Goal: Navigation & Orientation: Find specific page/section

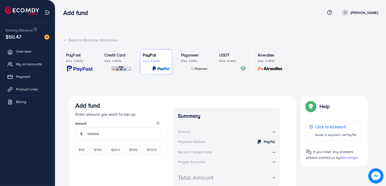
click at [20, 51] on span "Overview" at bounding box center [23, 51] width 15 height 5
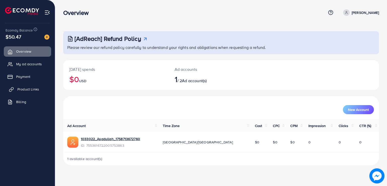
click at [35, 87] on span "Product Links" at bounding box center [28, 89] width 22 height 5
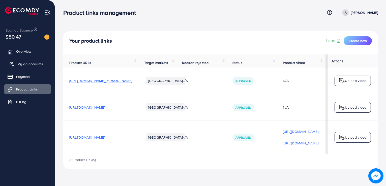
click at [27, 62] on span "My ad accounts" at bounding box center [30, 64] width 26 height 5
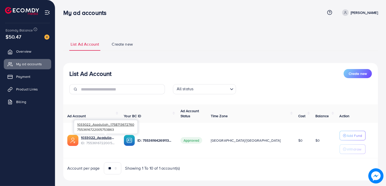
click at [85, 140] on span "ID: 7553616722005753863" at bounding box center [98, 142] width 35 height 5
click at [110, 140] on link "1033022_Asadullah_1758713672760" at bounding box center [98, 137] width 35 height 5
